Goal: Information Seeking & Learning: Find specific fact

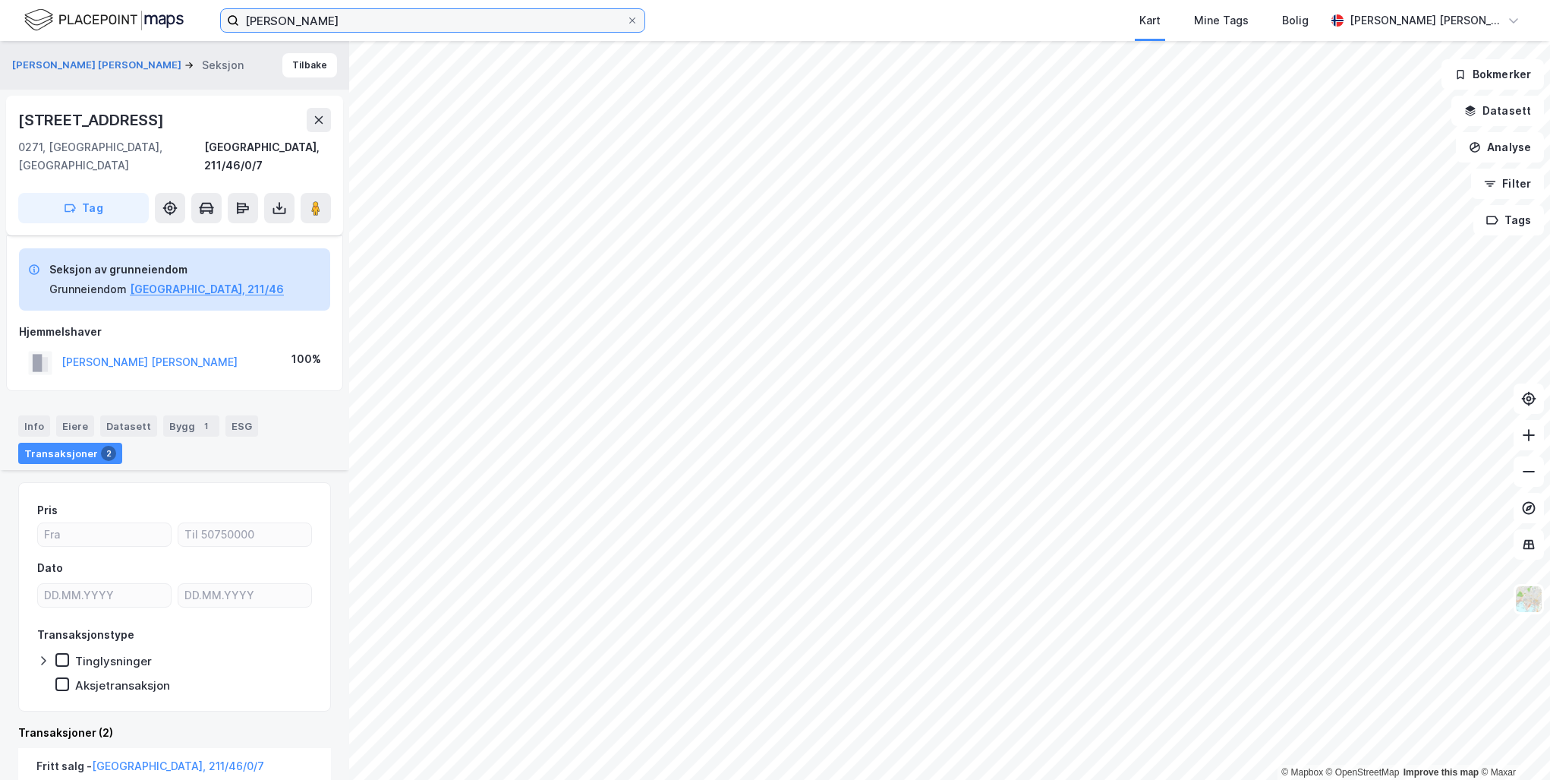
drag, startPoint x: 0, startPoint y: 0, endPoint x: 365, endPoint y: 26, distance: 366.0
click at [365, 26] on input "[PERSON_NAME]" at bounding box center [432, 20] width 387 height 23
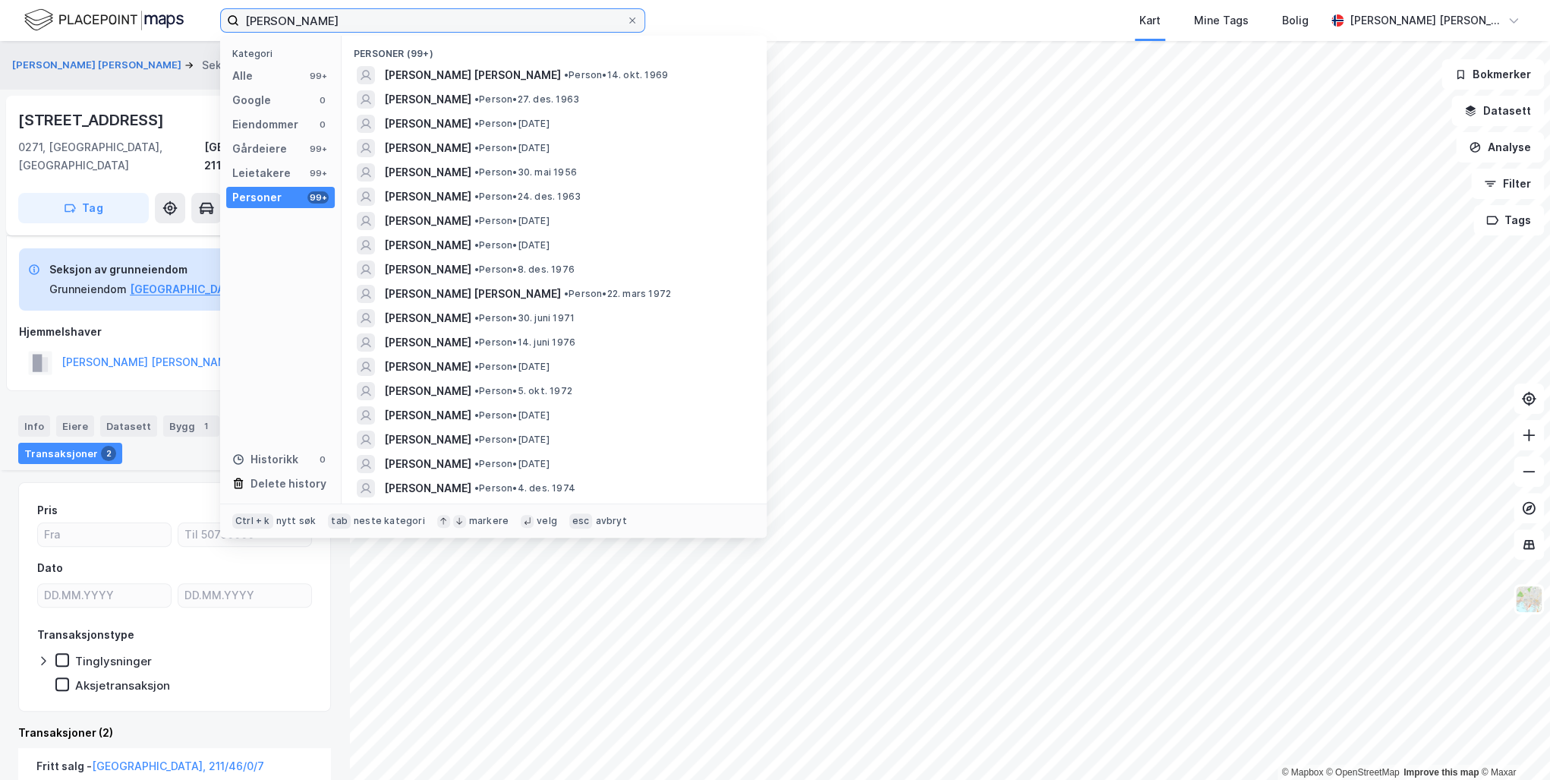
scroll to position [302, 0]
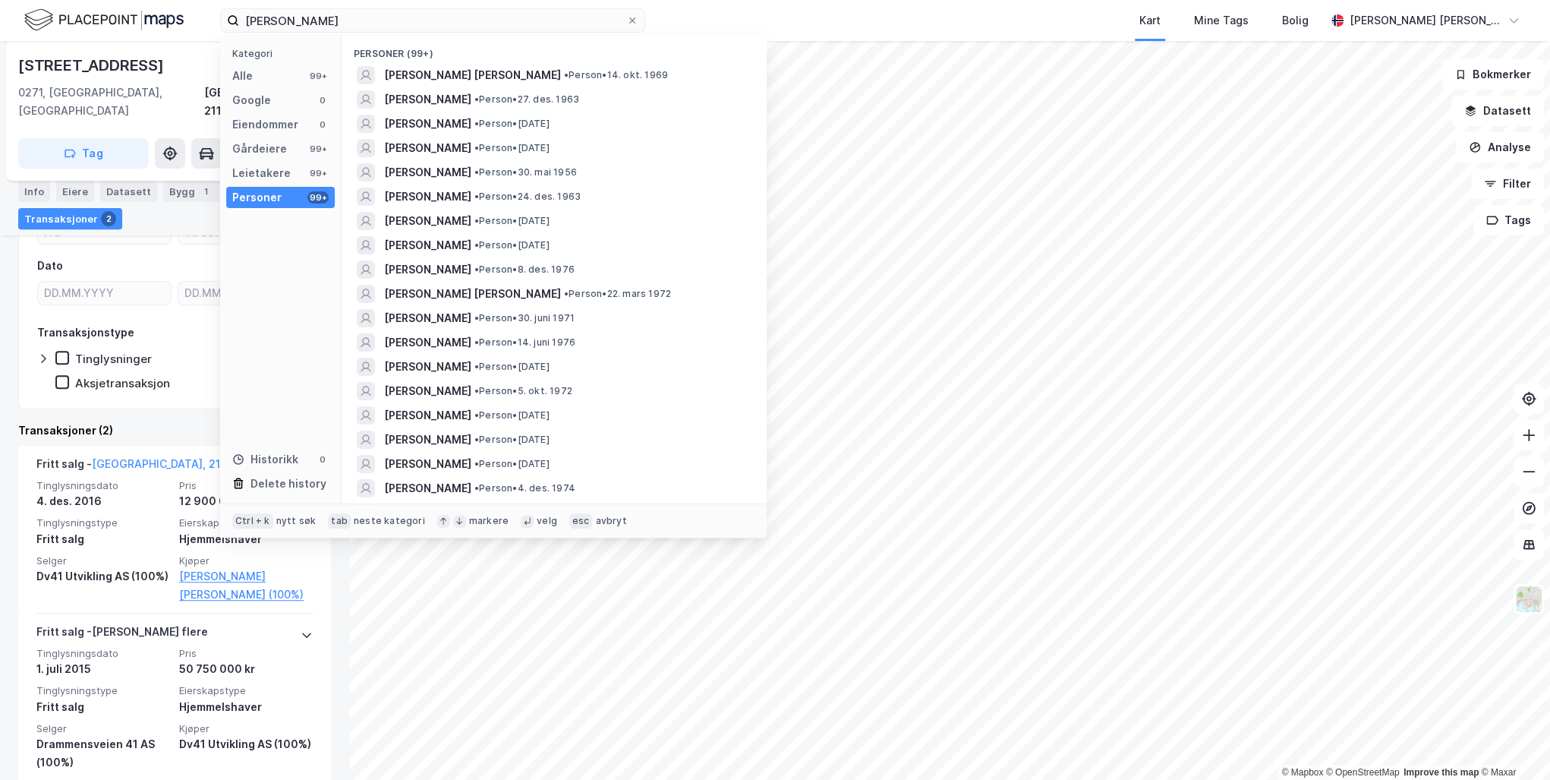
click at [421, 167] on span "[PERSON_NAME]" at bounding box center [427, 172] width 87 height 18
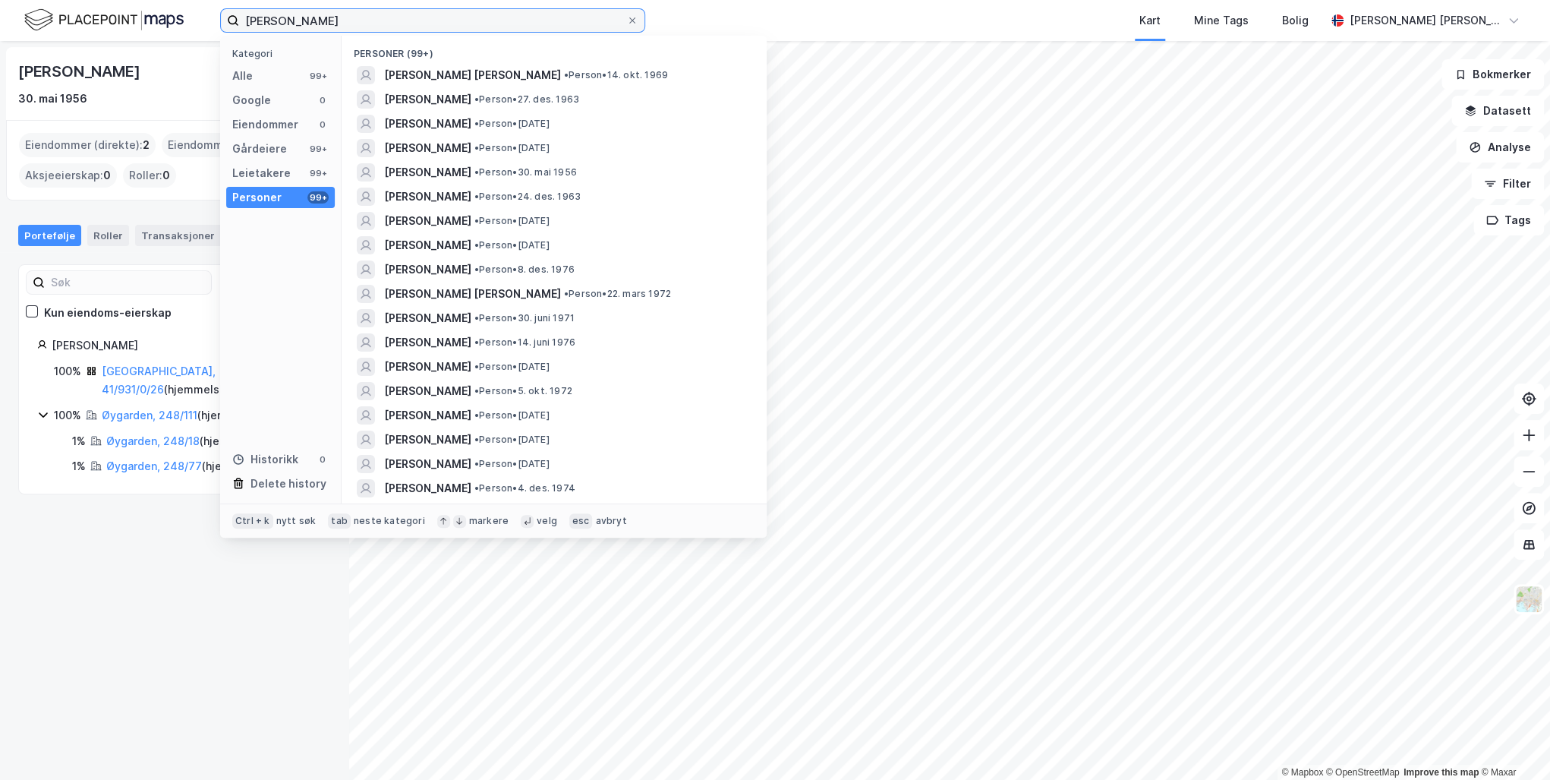
drag, startPoint x: 353, startPoint y: 20, endPoint x: 150, endPoint y: 11, distance: 203.6
click at [151, 11] on div "[PERSON_NAME] Kategori Alle 99+ Google 0 Eiendommer 0 Gårdeiere 99+ Leietakere …" at bounding box center [775, 20] width 1550 height 41
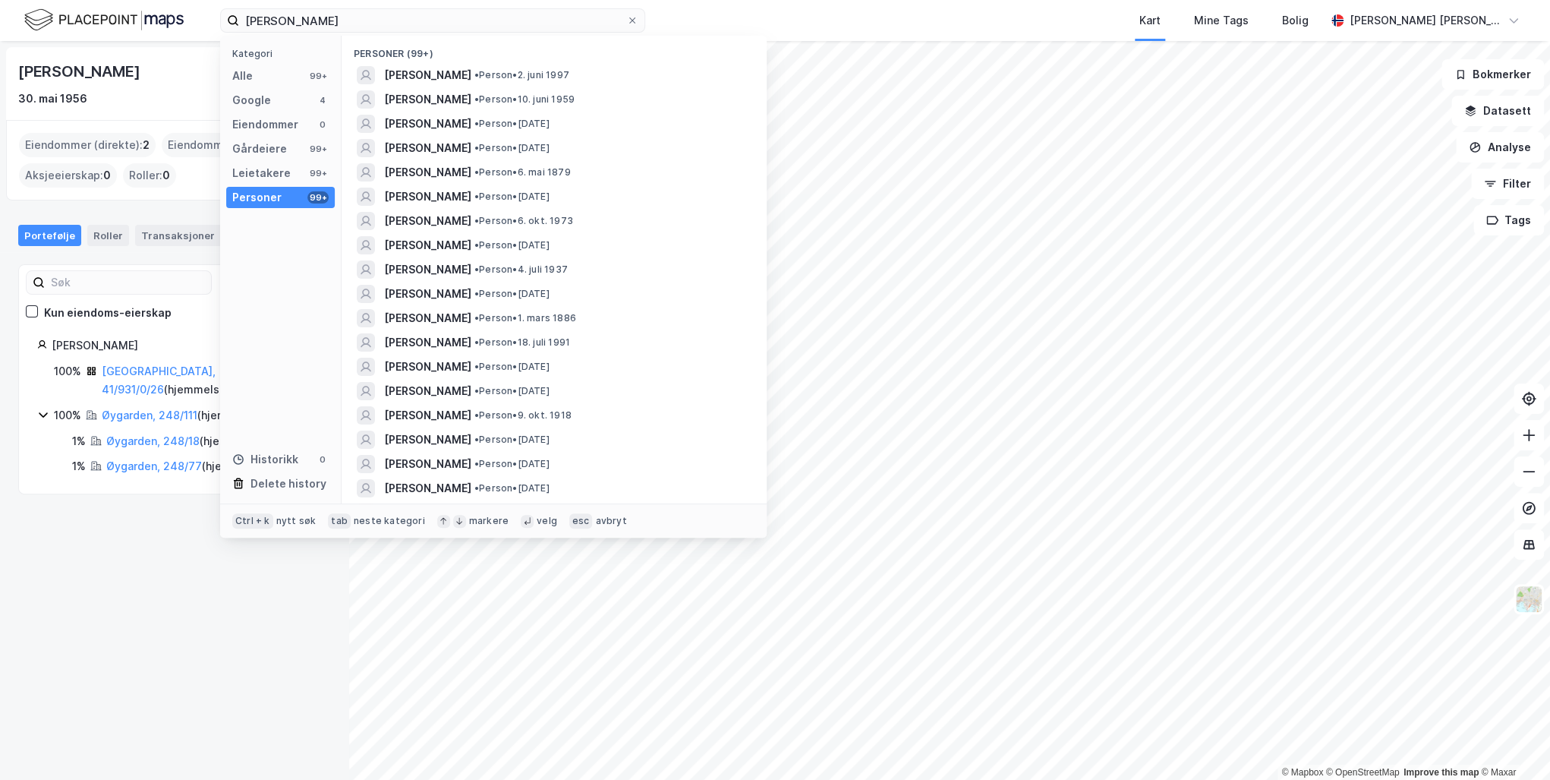
click at [461, 96] on span "[PERSON_NAME]" at bounding box center [427, 99] width 87 height 18
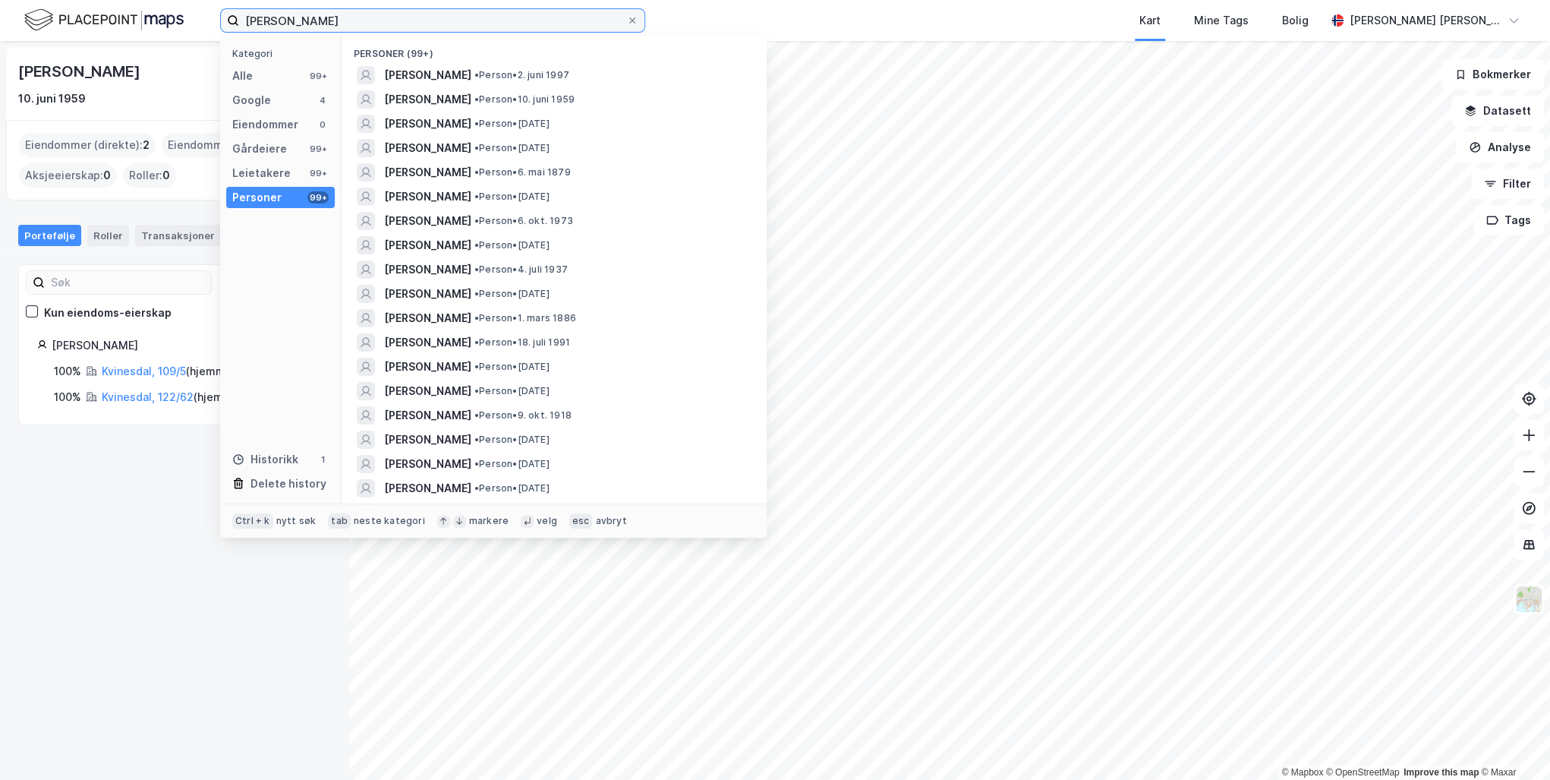
drag, startPoint x: 400, startPoint y: 22, endPoint x: 184, endPoint y: -16, distance: 218.9
click at [184, 0] on html "[PERSON_NAME] Kategori Alle 99+ Google 4 Eiendommer 0 Gårdeiere 99+ Leietakere …" at bounding box center [775, 390] width 1550 height 780
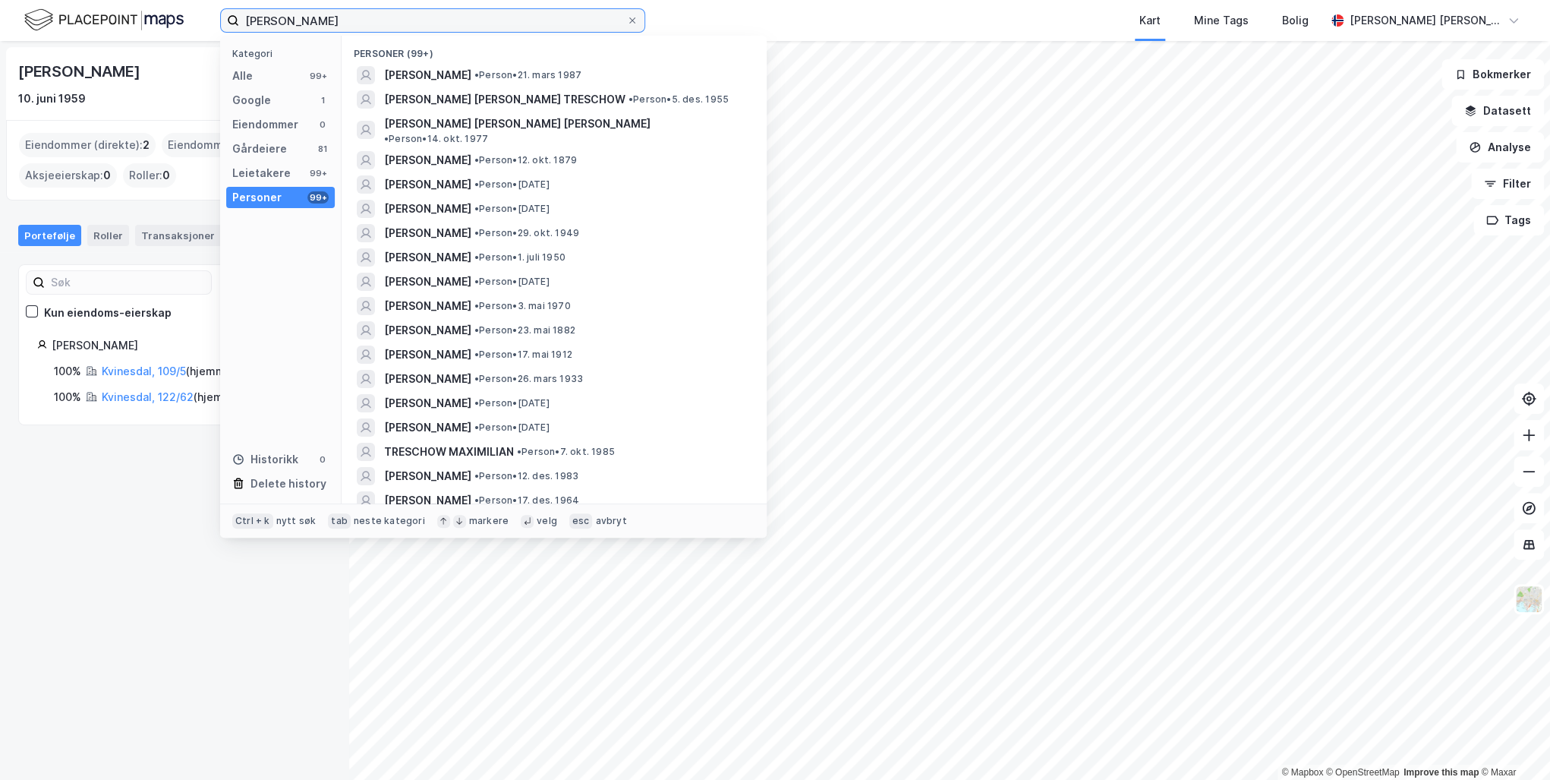
type input "[PERSON_NAME]"
click at [471, 77] on span "[PERSON_NAME]" at bounding box center [427, 75] width 87 height 18
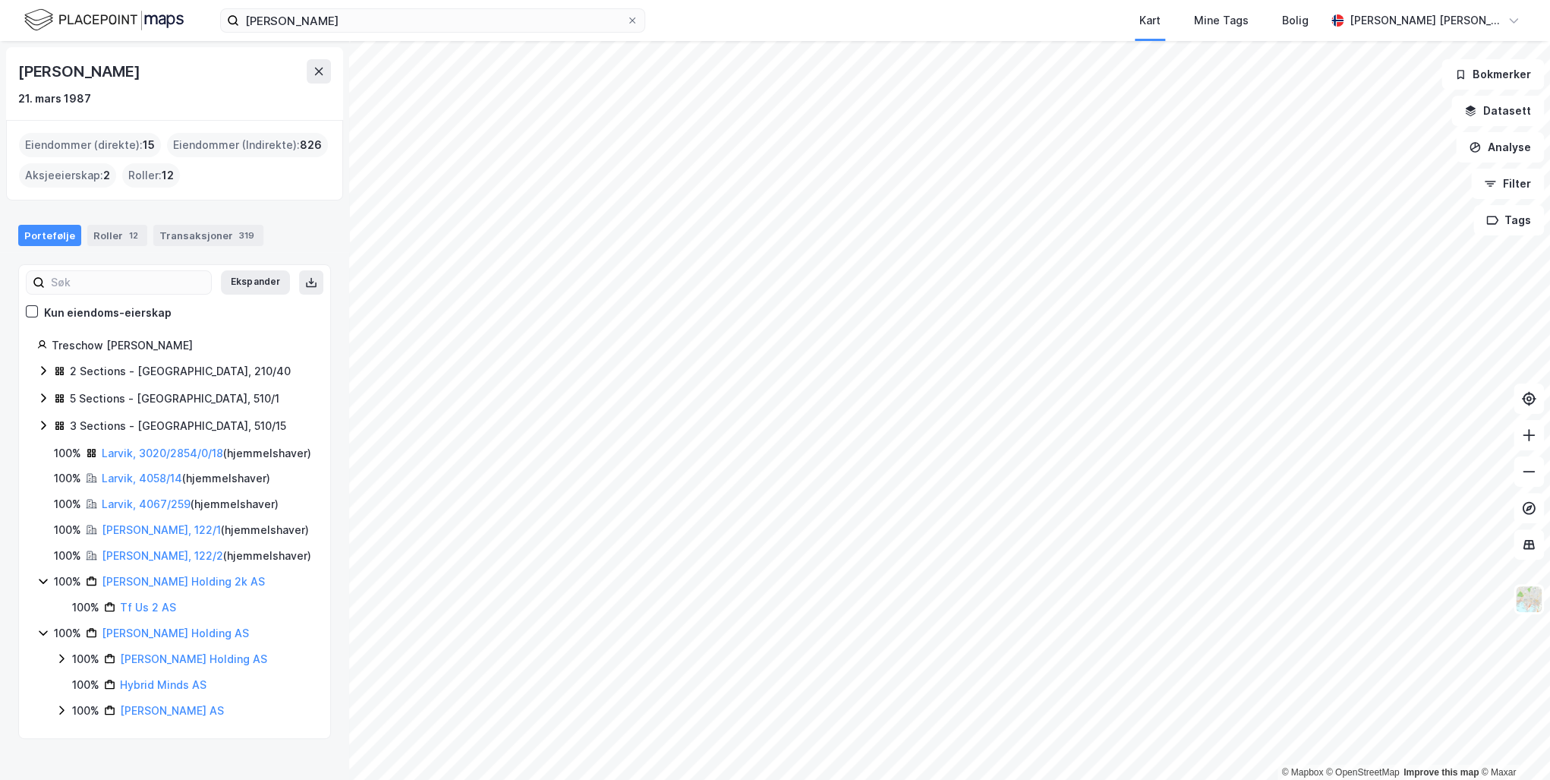
click at [324, 72] on icon at bounding box center [319, 71] width 12 height 12
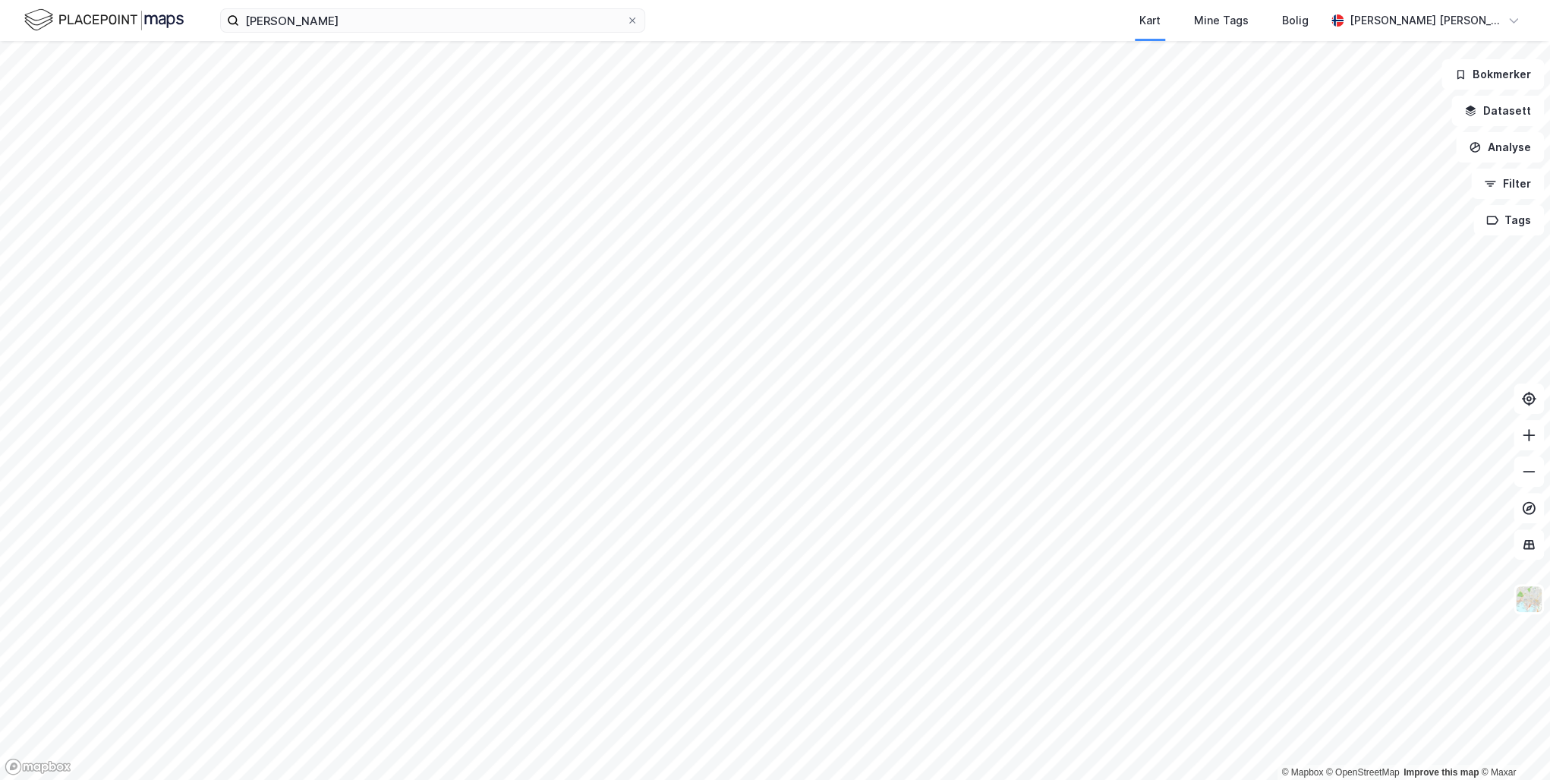
click at [632, 20] on icon at bounding box center [632, 20] width 6 height 6
click at [626, 20] on input "[PERSON_NAME]" at bounding box center [432, 20] width 387 height 23
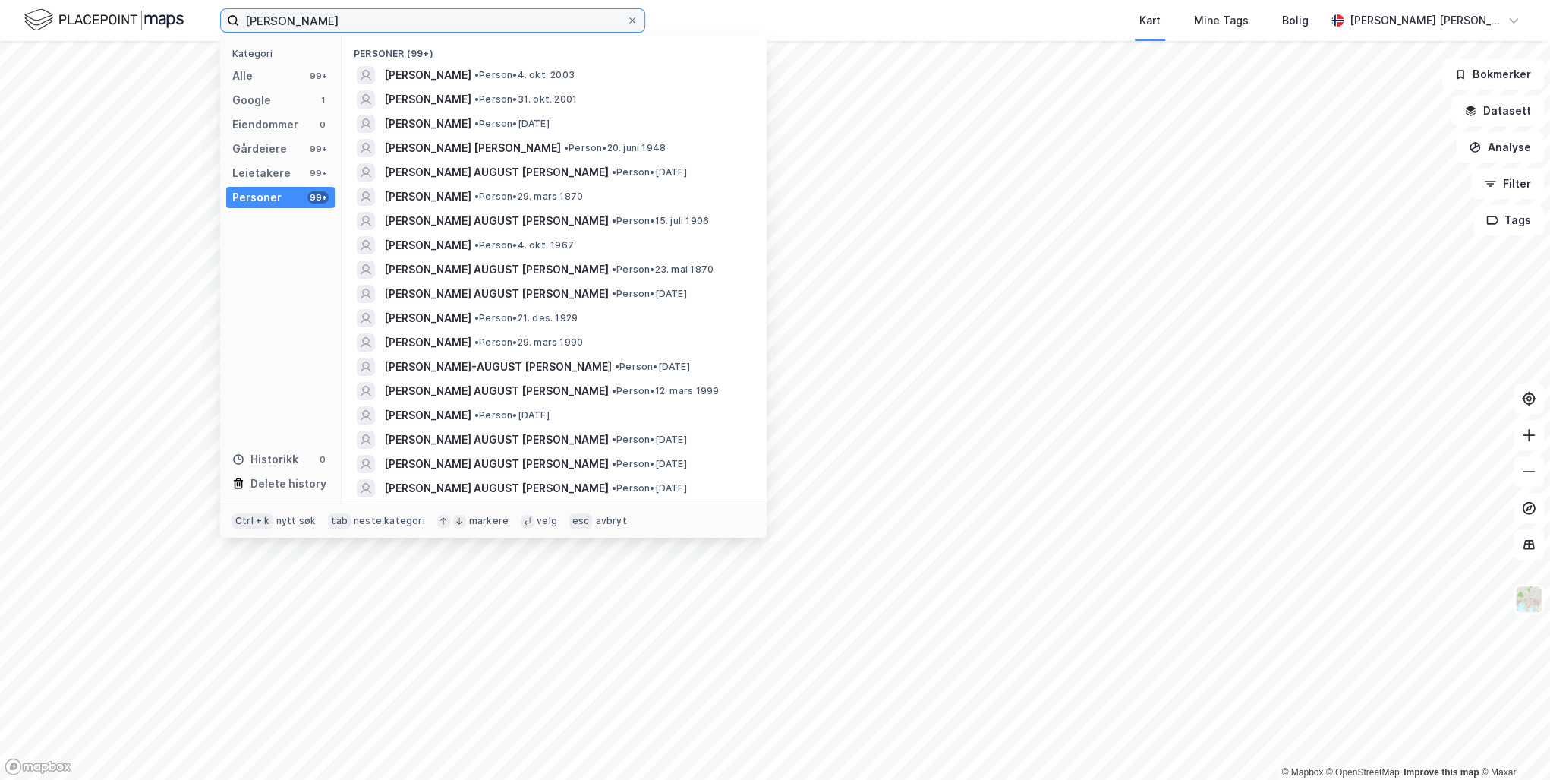
type input "[PERSON_NAME]"
